Goal: Task Accomplishment & Management: Manage account settings

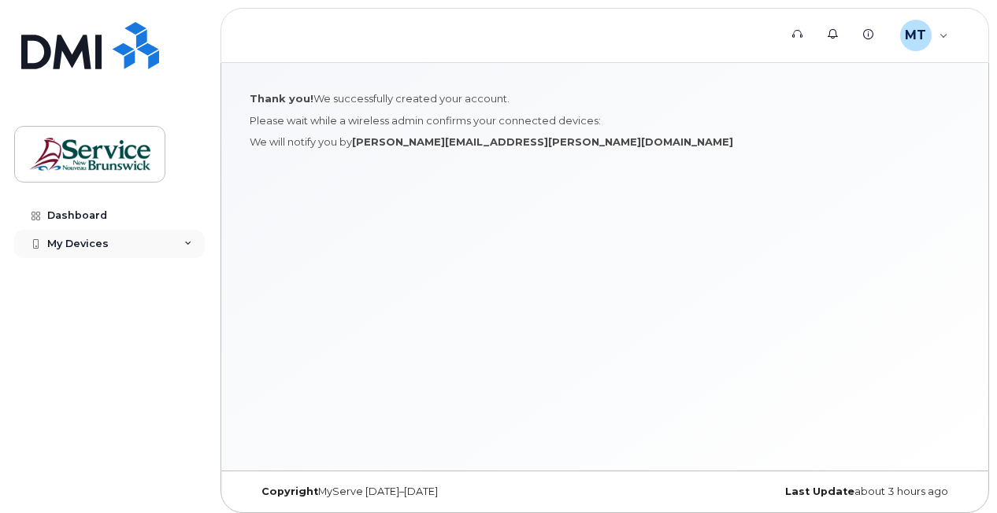
click at [96, 242] on div "My Devices" at bounding box center [77, 244] width 61 height 13
click at [97, 214] on div "Dashboard" at bounding box center [77, 215] width 60 height 13
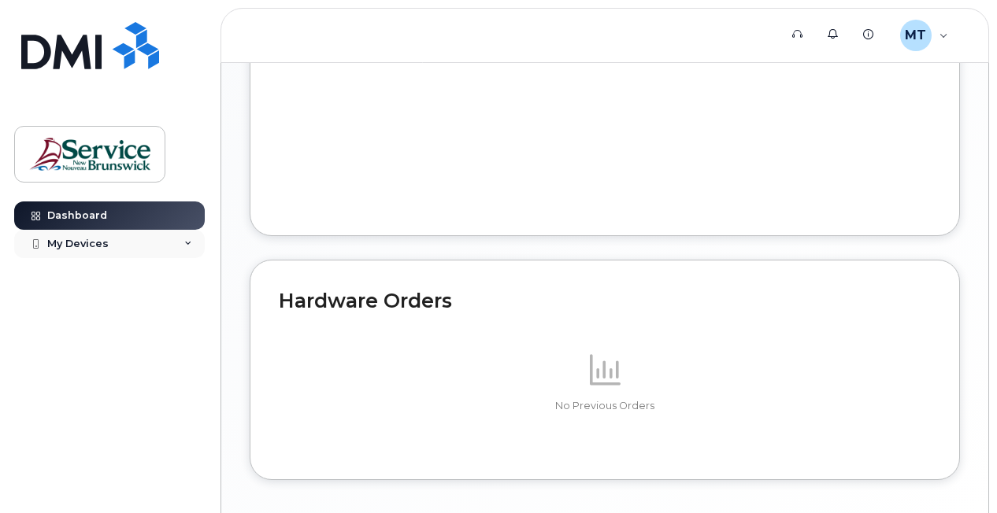
scroll to position [787, 0]
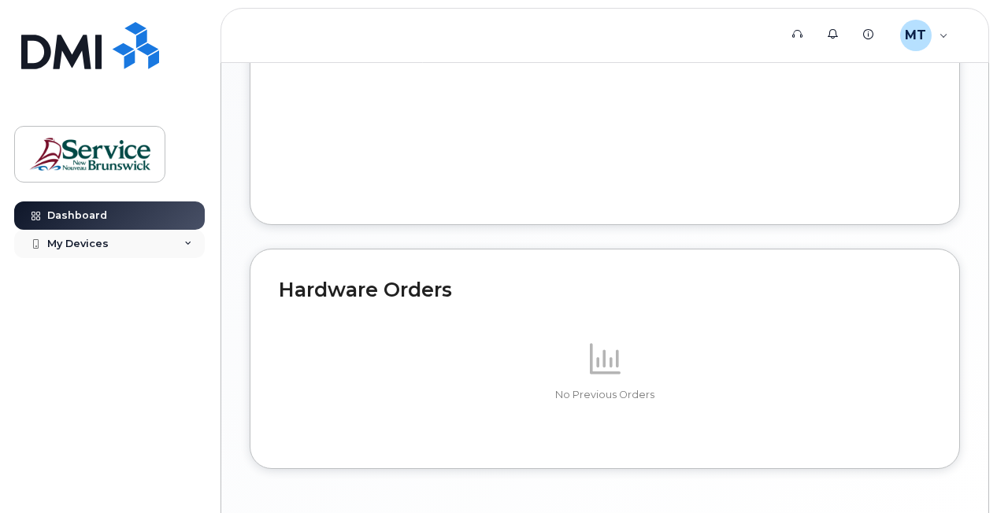
click at [173, 251] on div "My Devices" at bounding box center [109, 244] width 191 height 28
click at [175, 242] on div "My Devices" at bounding box center [109, 244] width 191 height 28
click at [932, 28] on div "MT Melissa Thomas Employee" at bounding box center [924, 35] width 70 height 31
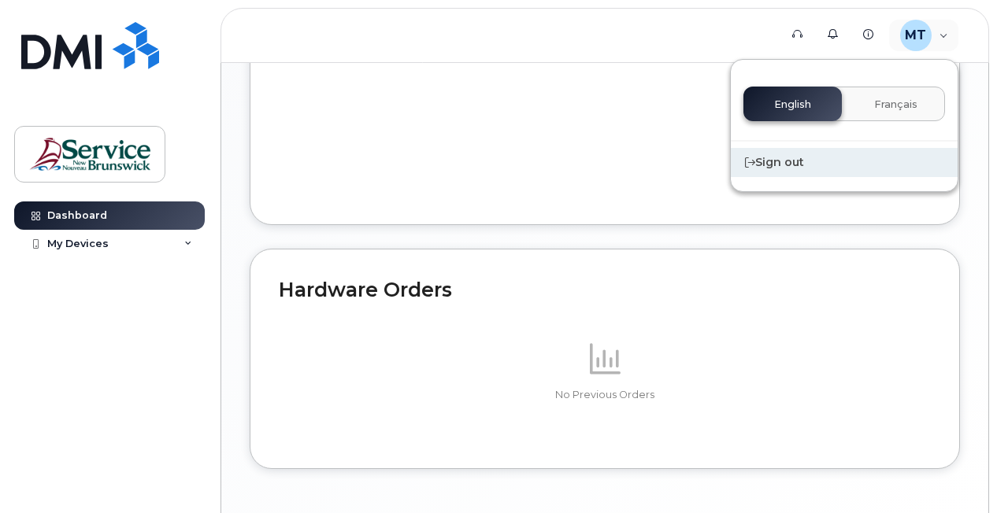
click at [791, 157] on div "Sign out" at bounding box center [844, 162] width 227 height 29
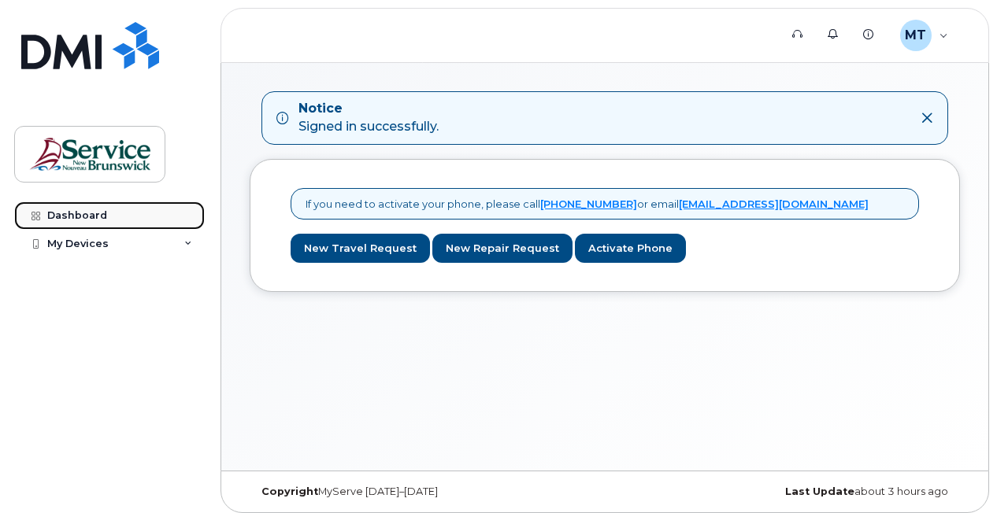
click at [114, 216] on link "Dashboard" at bounding box center [109, 216] width 191 height 28
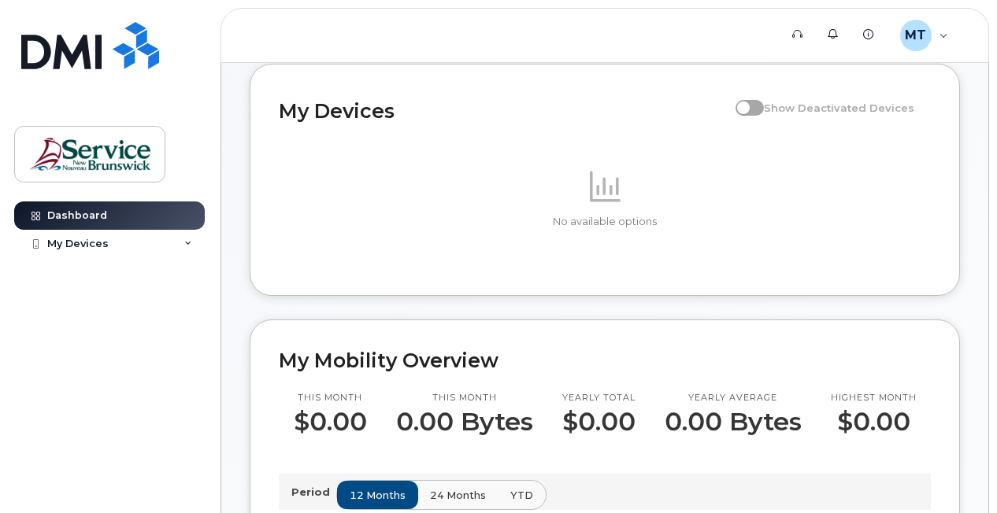
scroll to position [79, 0]
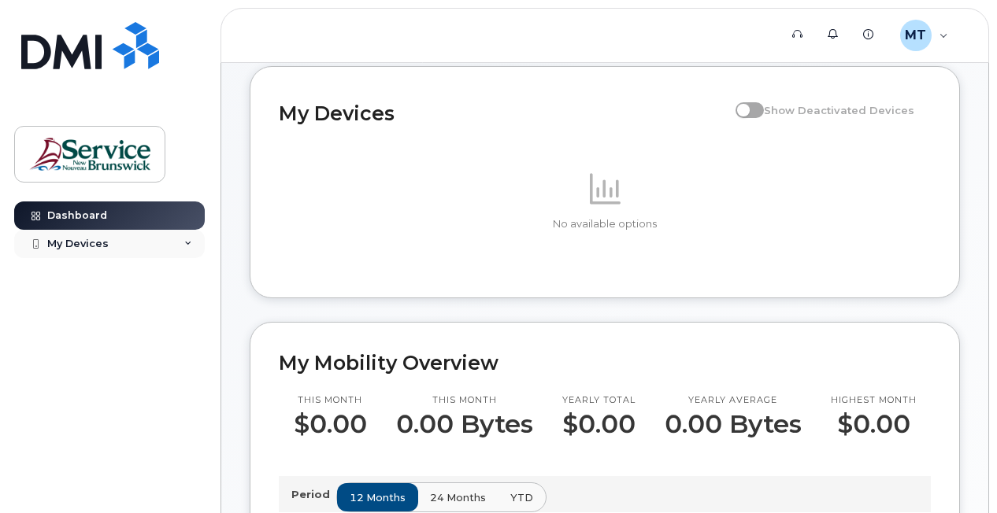
click at [69, 245] on div "My Devices" at bounding box center [77, 244] width 61 height 13
click at [88, 254] on div "My Devices" at bounding box center [109, 244] width 191 height 28
click at [943, 37] on div "MT [PERSON_NAME] Employee" at bounding box center [924, 35] width 70 height 31
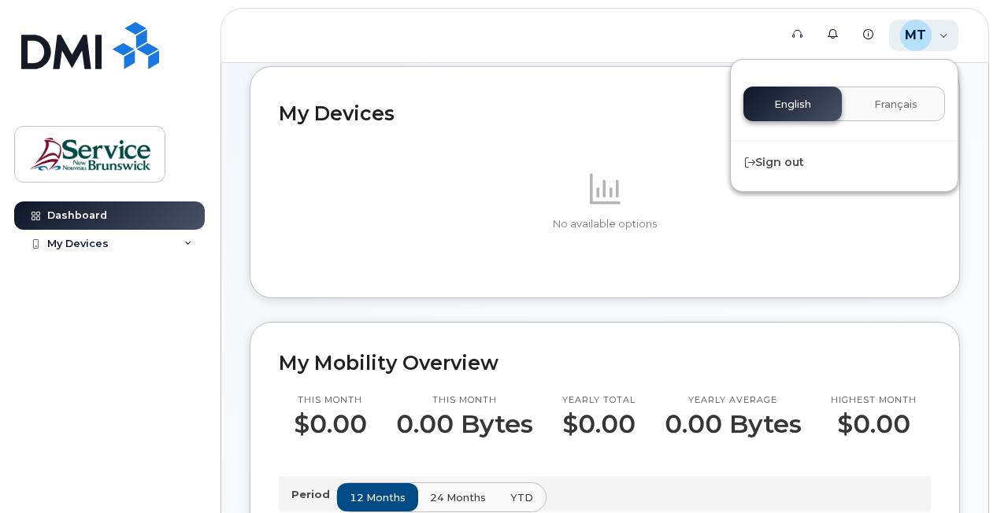
click at [943, 37] on div "MT [PERSON_NAME] Employee" at bounding box center [924, 35] width 70 height 31
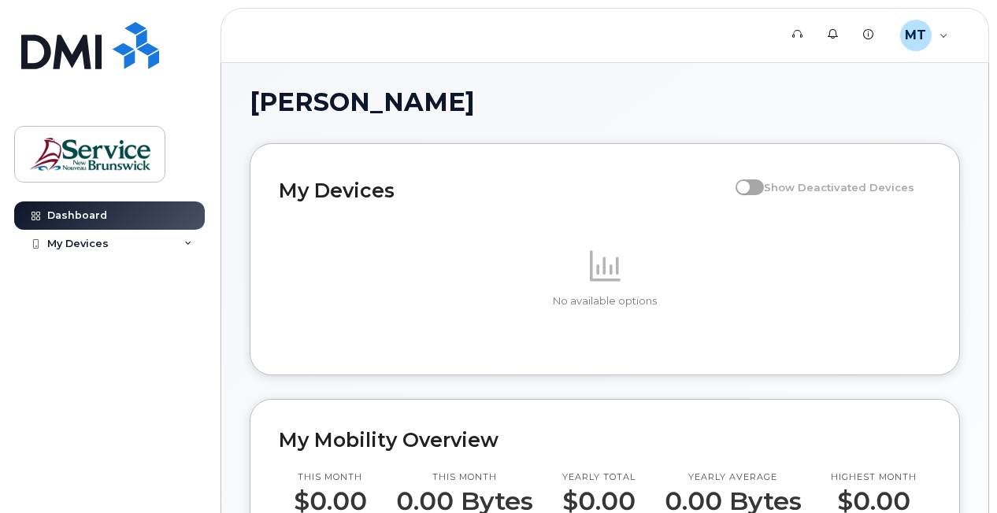
scroll to position [0, 0]
